Goal: Task Accomplishment & Management: Manage account settings

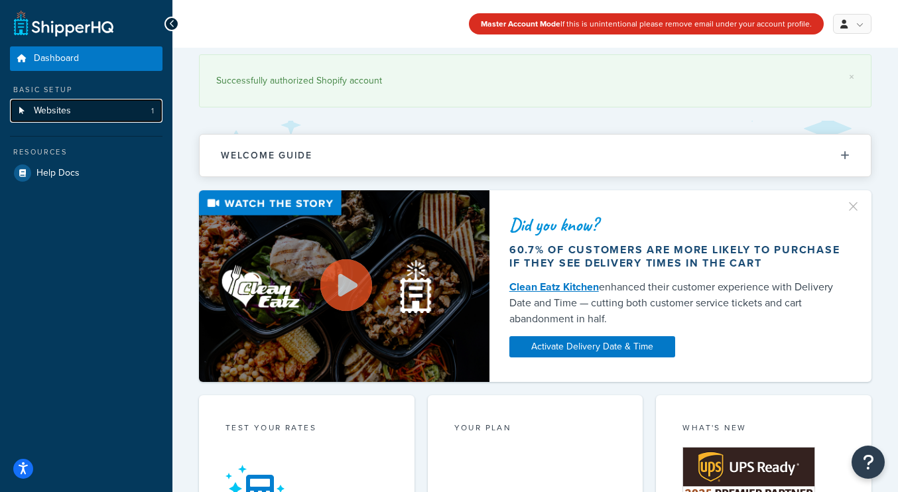
click at [66, 105] on span "Websites" at bounding box center [52, 110] width 37 height 11
click at [92, 115] on link "Websites 1" at bounding box center [86, 111] width 152 height 25
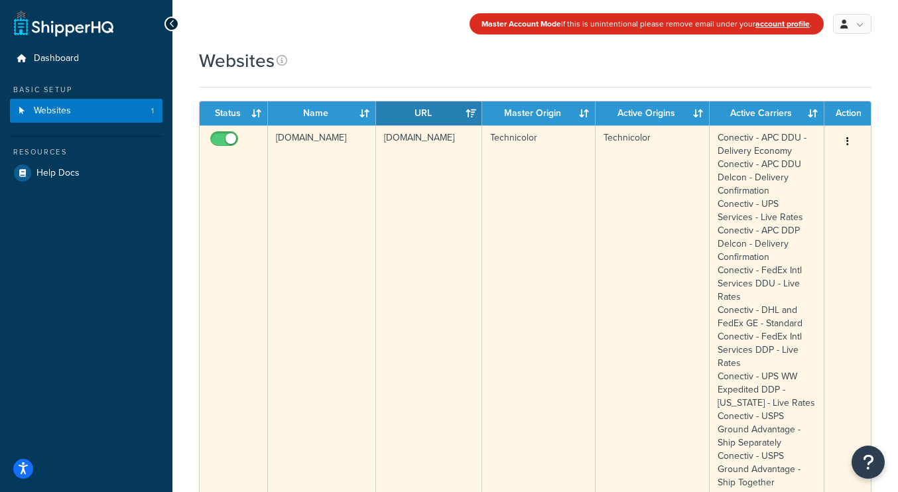
click at [847, 141] on icon "button" at bounding box center [847, 141] width 3 height 9
click at [799, 176] on link "Edit" at bounding box center [793, 167] width 105 height 27
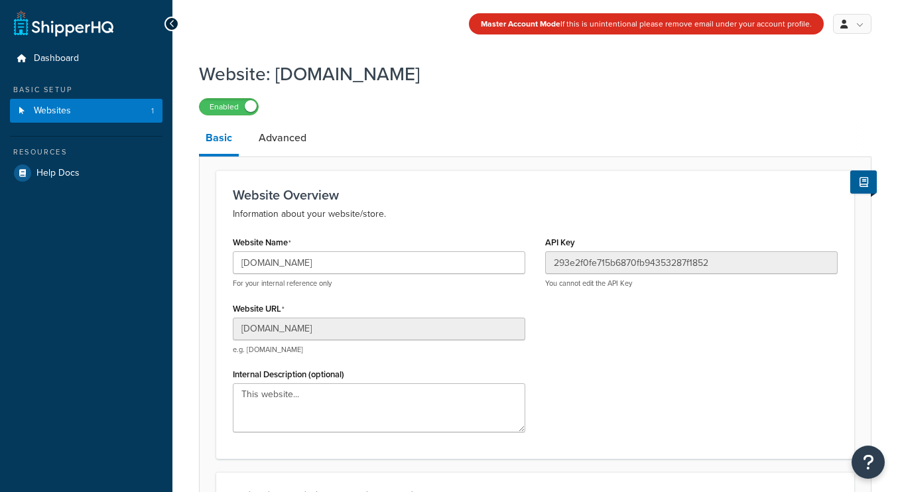
scroll to position [247, 0]
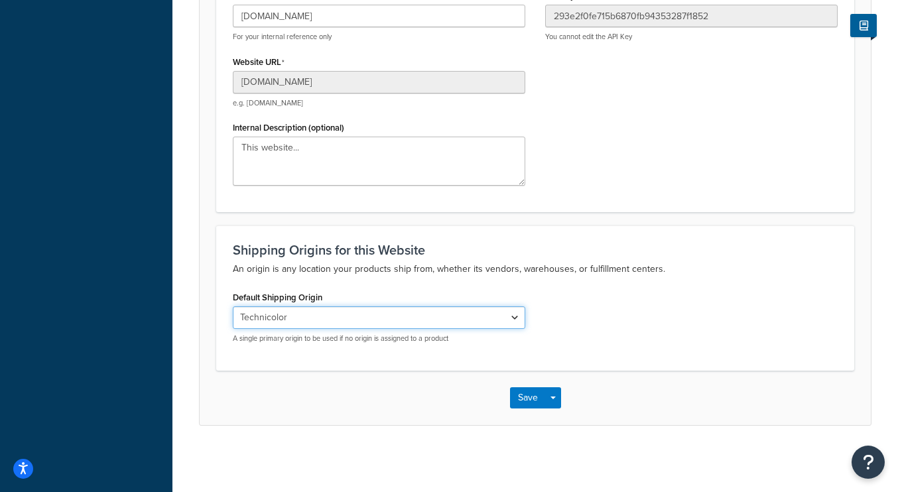
click at [367, 317] on select "Artist Endeavor - Auction Rate Card Artist Endeavor - Signature Delivery [PERSO…" at bounding box center [379, 317] width 292 height 23
select select "166122"
click at [233, 306] on select "Artist Endeavor - Auction Rate Card Artist Endeavor - Signature Delivery [PERSO…" at bounding box center [379, 317] width 292 height 23
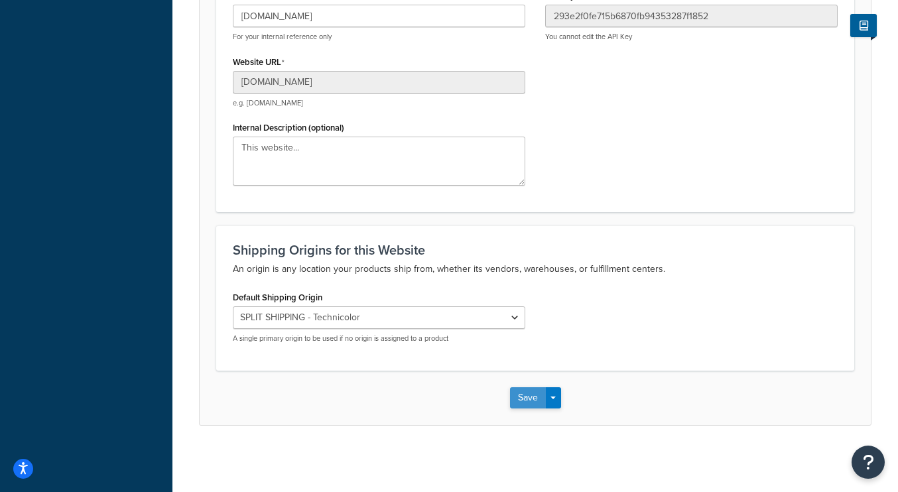
click at [522, 394] on button "Save" at bounding box center [528, 397] width 36 height 21
